Goal: Task Accomplishment & Management: Manage account settings

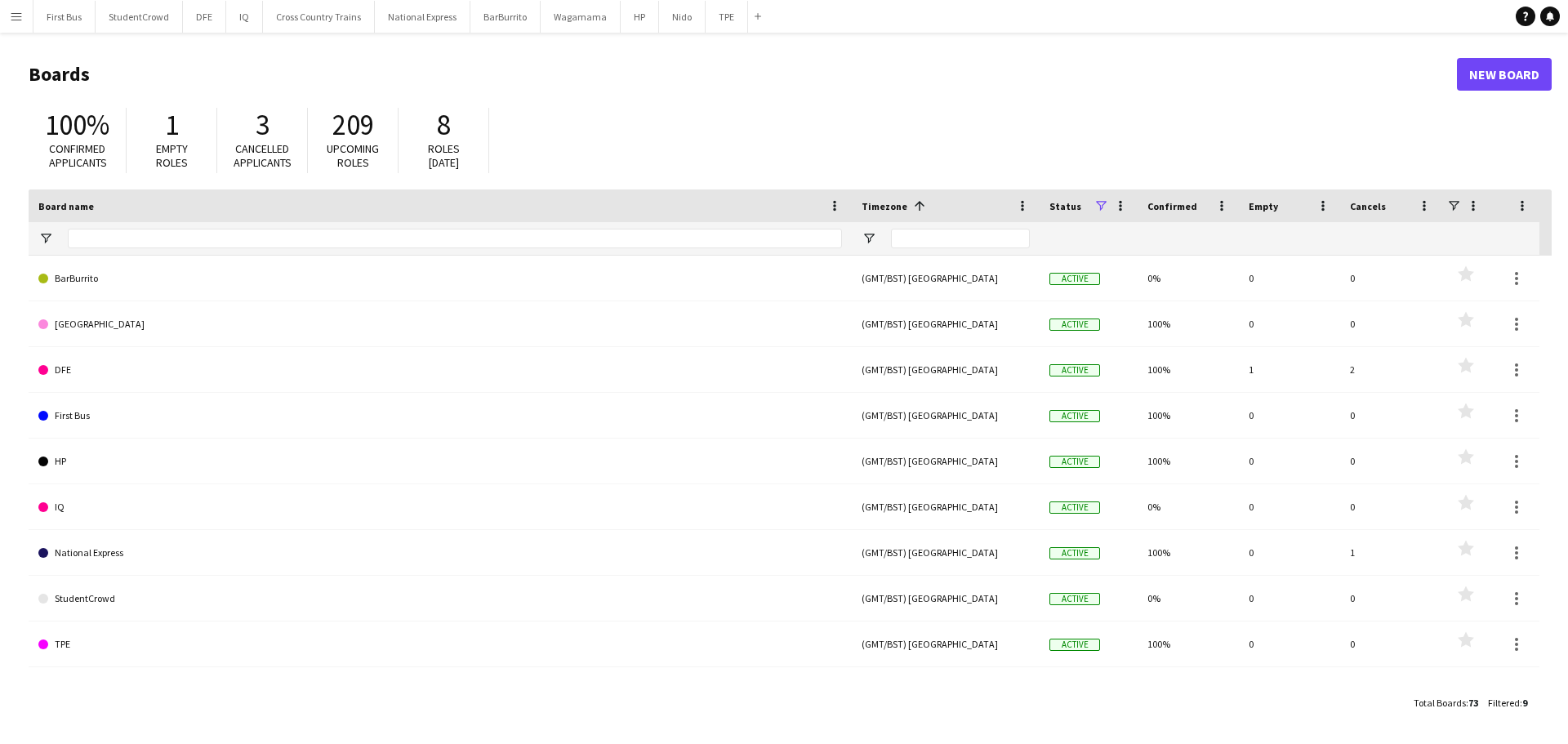
click at [18, 9] on button "Menu" at bounding box center [16, 16] width 33 height 33
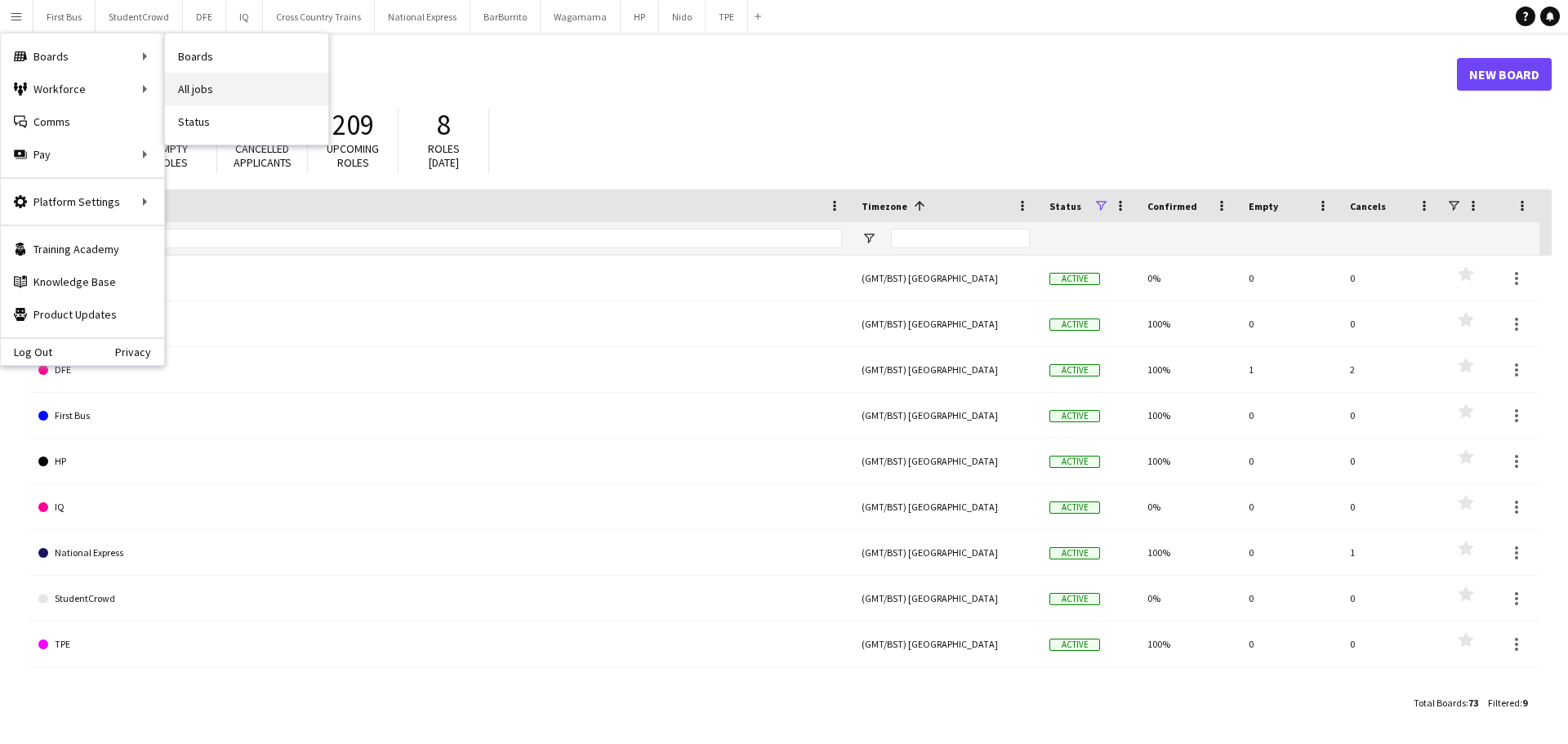
click at [240, 95] on link "All jobs" at bounding box center [247, 89] width 163 height 33
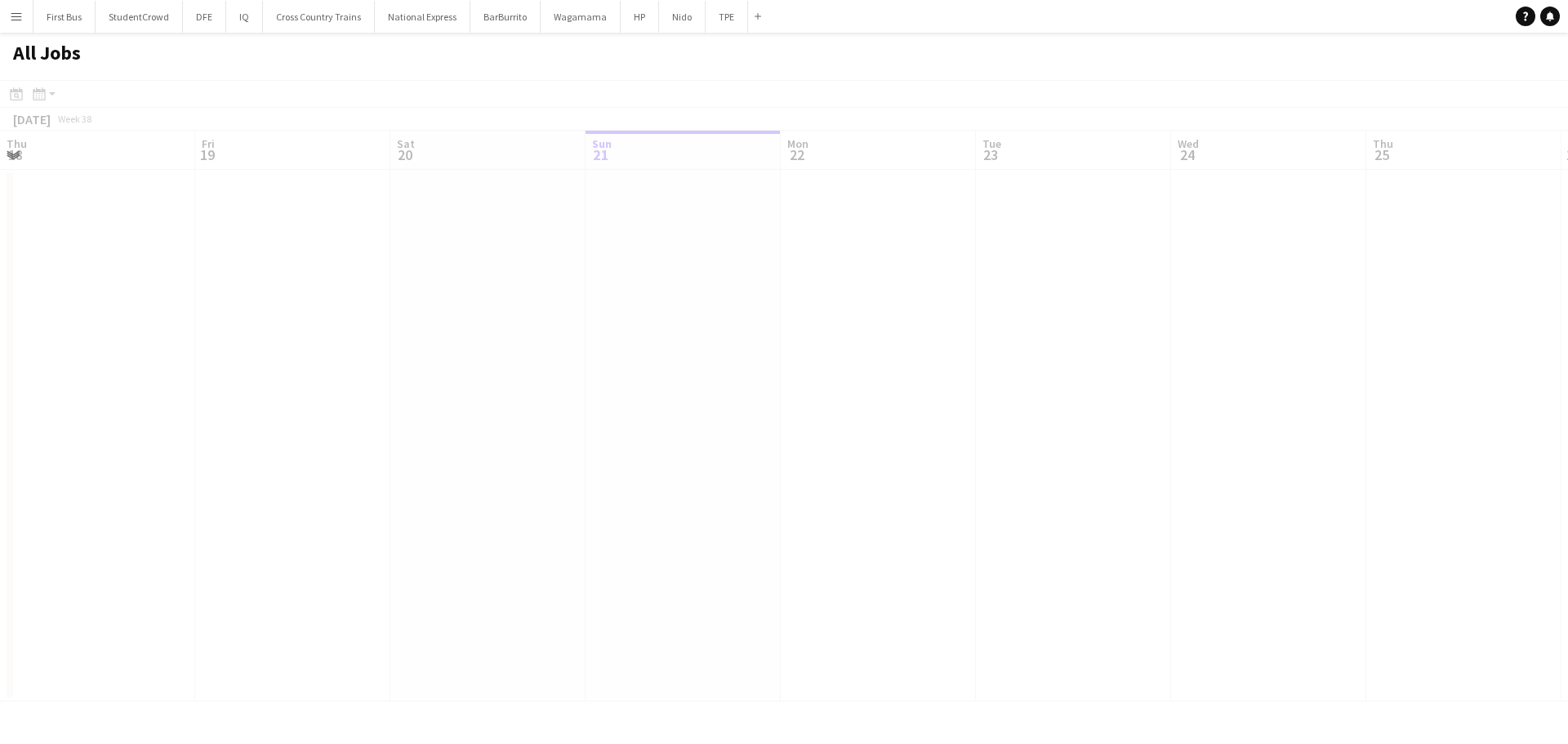
scroll to position [0, 390]
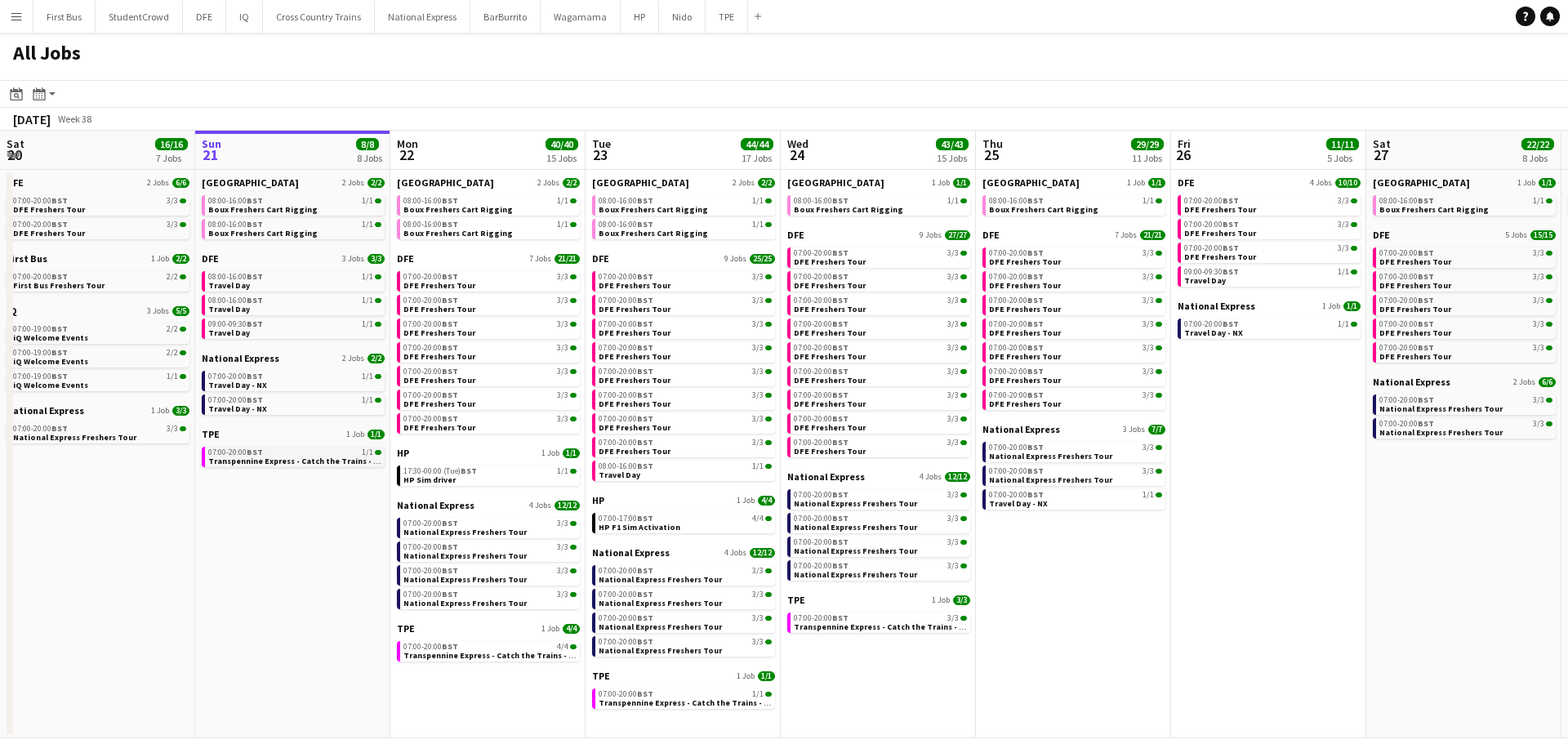
click at [306, 459] on span "Transpennine Express - Catch the Trains - Freshers Tour" at bounding box center [317, 461] width 219 height 10
click at [487, 224] on div "08:00-16:00 BST 1/1" at bounding box center [489, 224] width 173 height 8
